Goal: Task Accomplishment & Management: Manage account settings

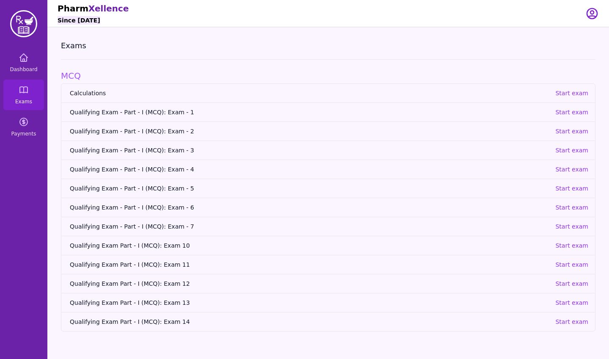
scroll to position [27, 0]
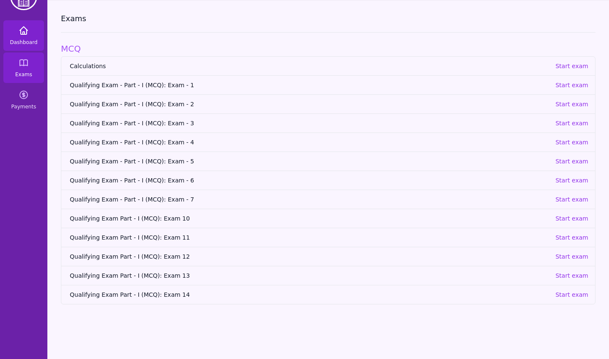
click at [17, 37] on link "Dashboard" at bounding box center [23, 35] width 41 height 30
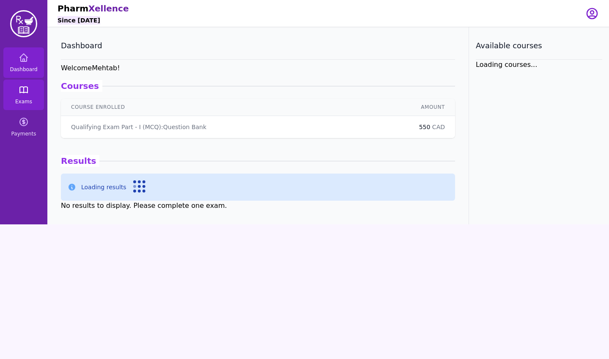
click at [25, 99] on span "Exams" at bounding box center [23, 101] width 17 height 7
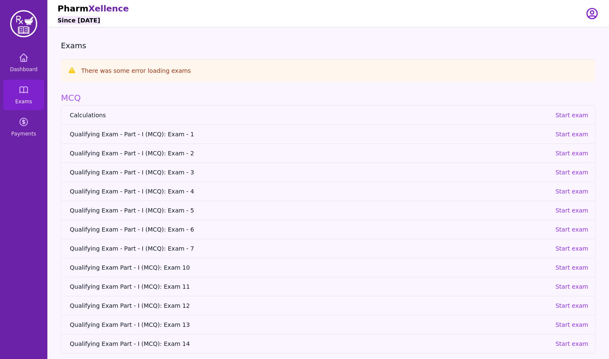
click at [595, 17] on icon "button" at bounding box center [592, 13] width 10 height 10
click at [570, 45] on button "logout" at bounding box center [558, 48] width 81 height 15
